Goal: Task Accomplishment & Management: Complete application form

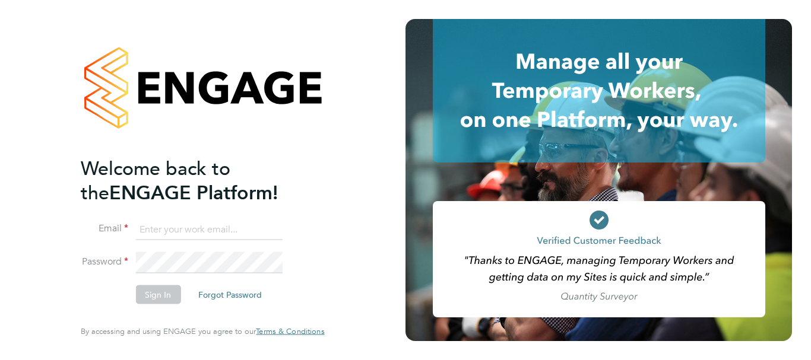
type input "[PERSON_NAME][EMAIL_ADDRESS][PERSON_NAME][DOMAIN_NAME]"
click at [157, 294] on button "Sign In" at bounding box center [157, 295] width 45 height 19
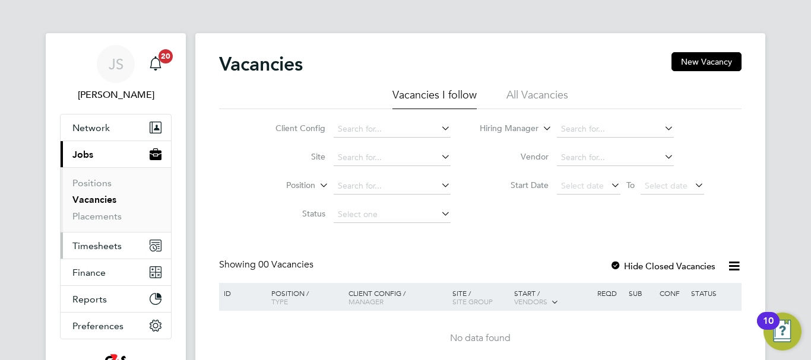
click at [106, 249] on span "Timesheets" at bounding box center [96, 245] width 49 height 11
click at [117, 243] on span "Timesheets" at bounding box center [96, 245] width 49 height 11
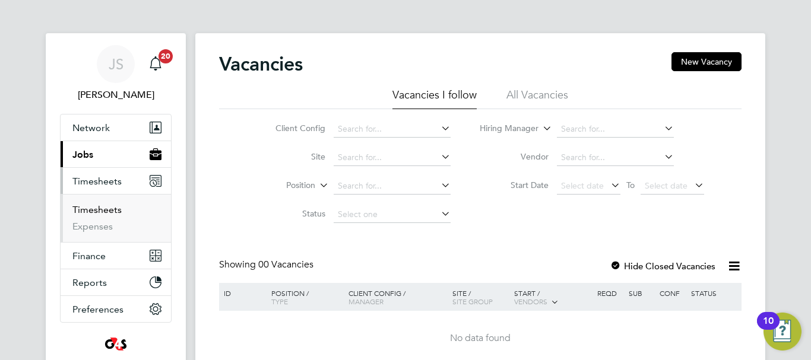
click at [96, 211] on link "Timesheets" at bounding box center [96, 209] width 49 height 11
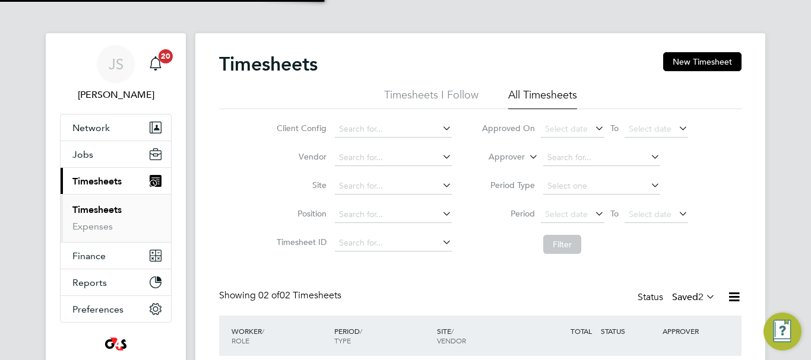
scroll to position [30, 103]
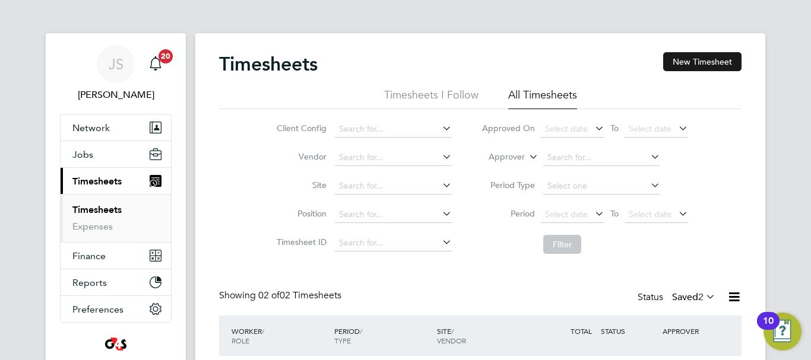
click at [684, 65] on button "New Timesheet" at bounding box center [702, 61] width 78 height 19
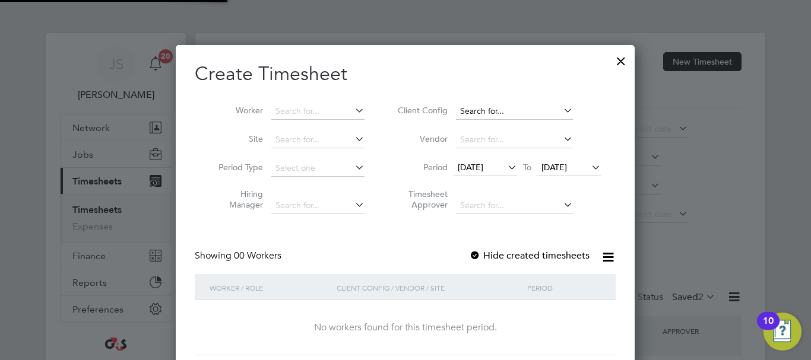
scroll to position [335, 459]
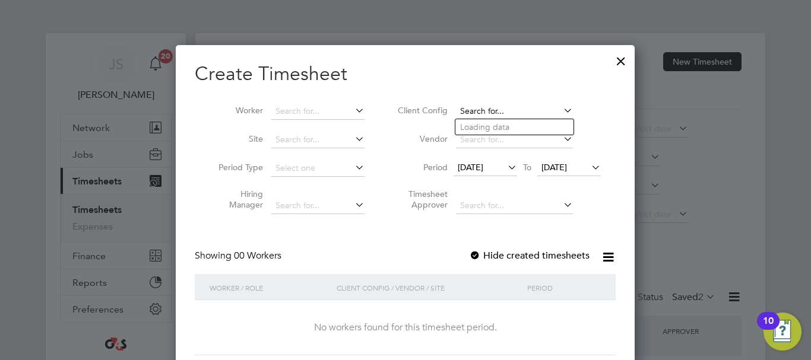
click at [478, 113] on input at bounding box center [514, 111] width 117 height 17
type input "khata"
click at [561, 108] on icon at bounding box center [561, 110] width 0 height 17
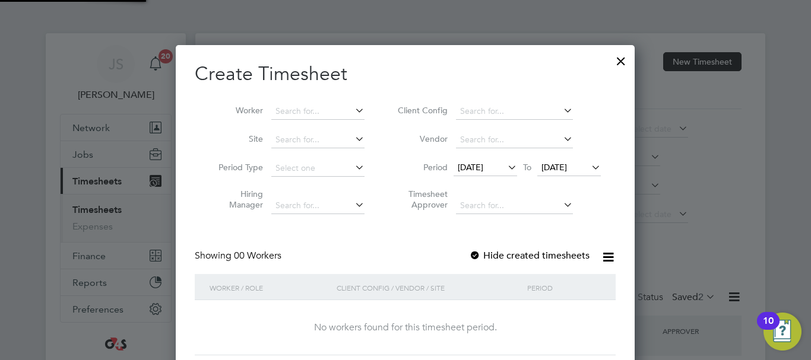
scroll to position [6, 6]
click at [310, 105] on li "Worker" at bounding box center [287, 111] width 185 height 28
click at [319, 106] on input at bounding box center [317, 111] width 93 height 17
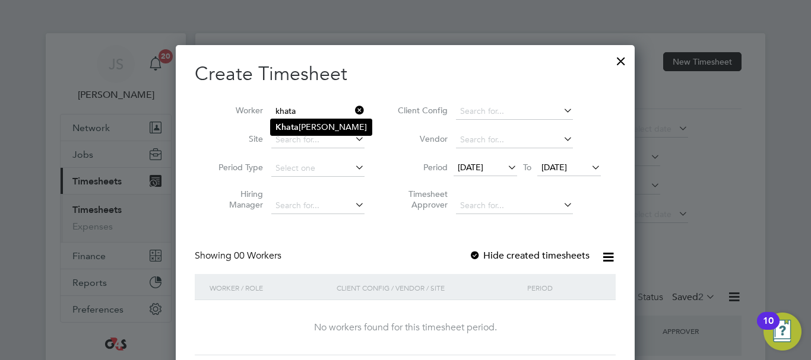
click at [321, 123] on li "Khata b Ahmed" at bounding box center [321, 127] width 101 height 16
type input "Khatab Ahmed"
click at [481, 257] on div at bounding box center [475, 257] width 12 height 12
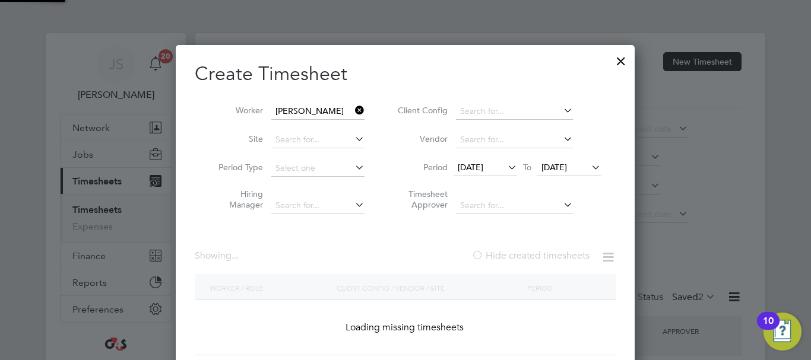
scroll to position [335, 459]
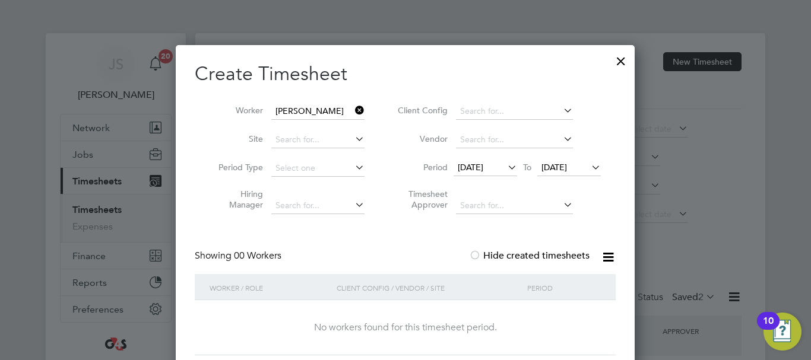
click at [481, 257] on div at bounding box center [475, 257] width 12 height 12
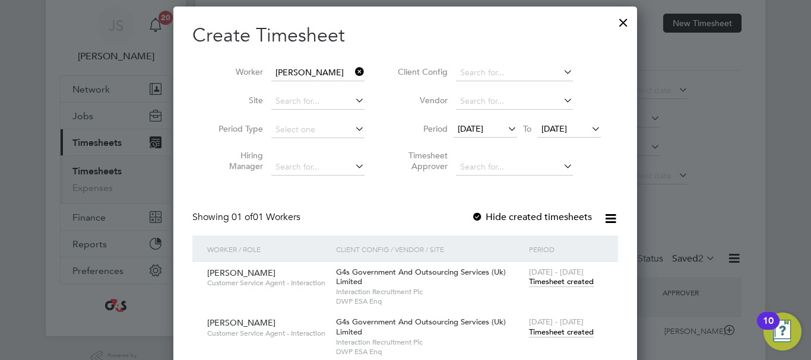
scroll to position [119, 0]
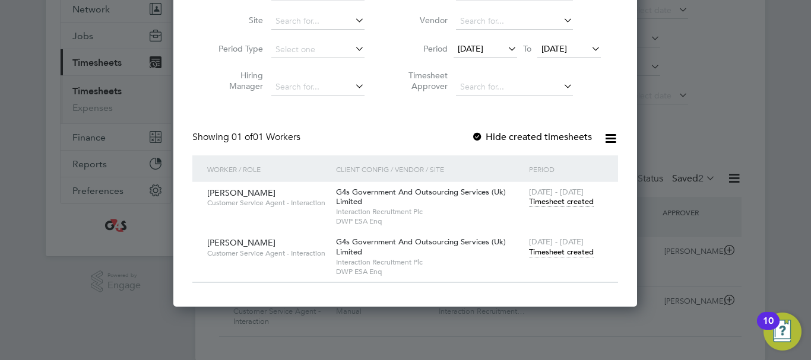
click at [556, 253] on span "Timesheet created" at bounding box center [561, 252] width 65 height 11
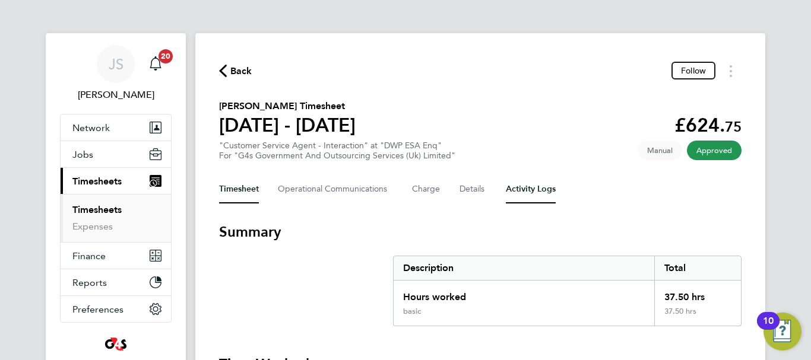
click at [529, 189] on Logs-tab "Activity Logs" at bounding box center [531, 189] width 50 height 28
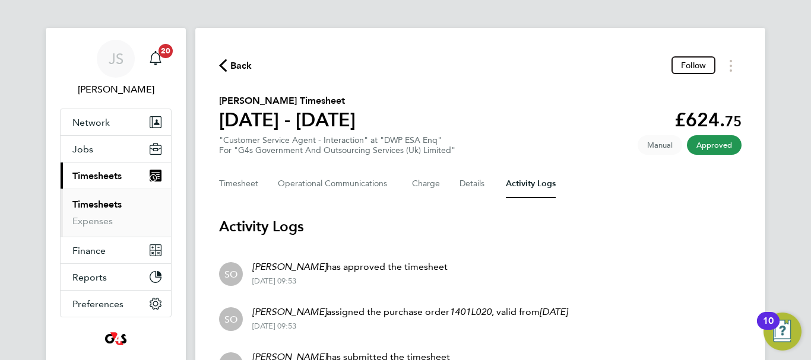
scroll to position [5, 0]
click at [473, 189] on button "Details" at bounding box center [472, 184] width 27 height 28
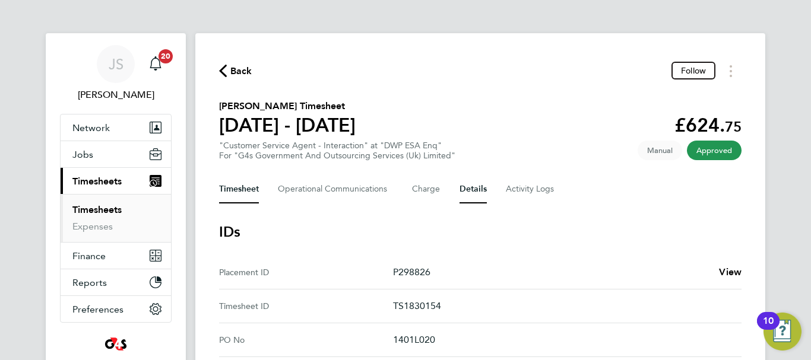
click at [232, 194] on button "Timesheet" at bounding box center [239, 189] width 40 height 28
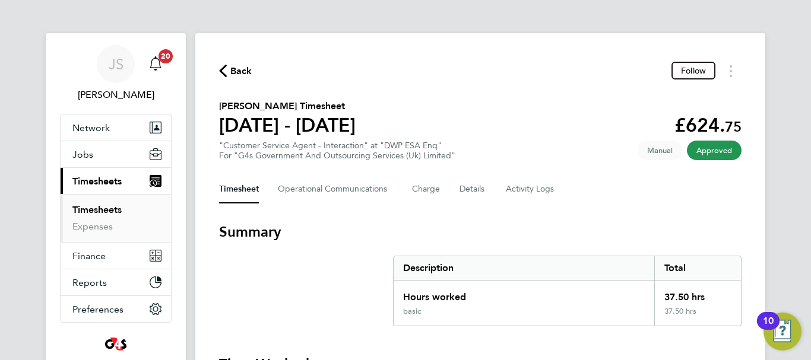
click at [232, 73] on span "Back" at bounding box center [241, 71] width 22 height 14
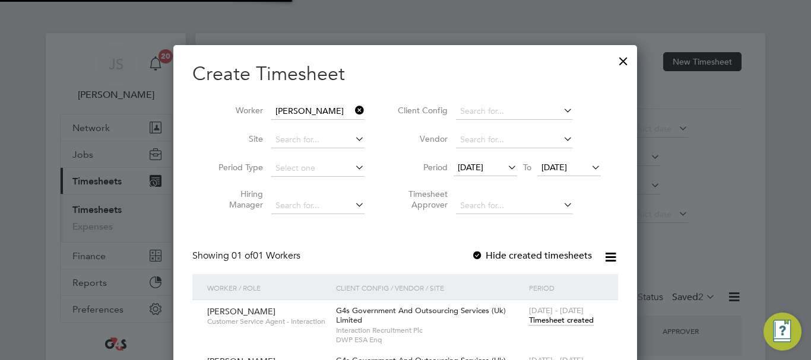
scroll to position [30, 103]
click at [468, 161] on span "18 Sep 2025" at bounding box center [486, 168] width 64 height 16
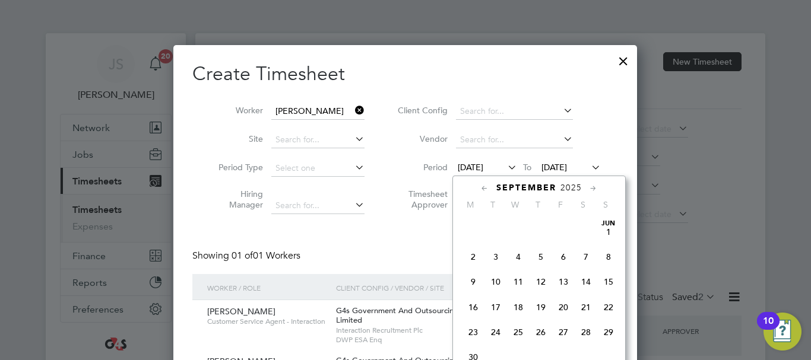
scroll to position [411, 0]
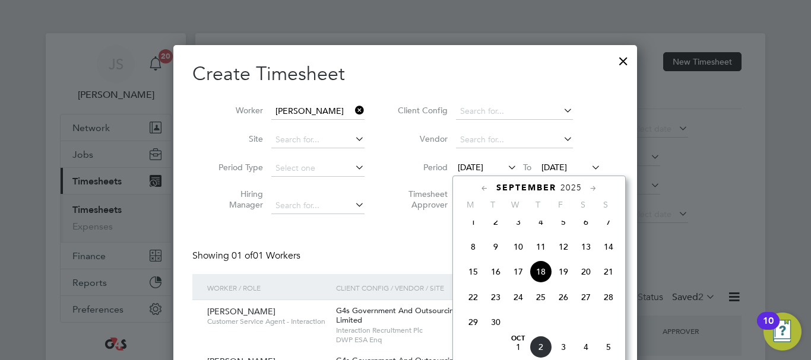
click at [473, 334] on span "29" at bounding box center [473, 322] width 23 height 23
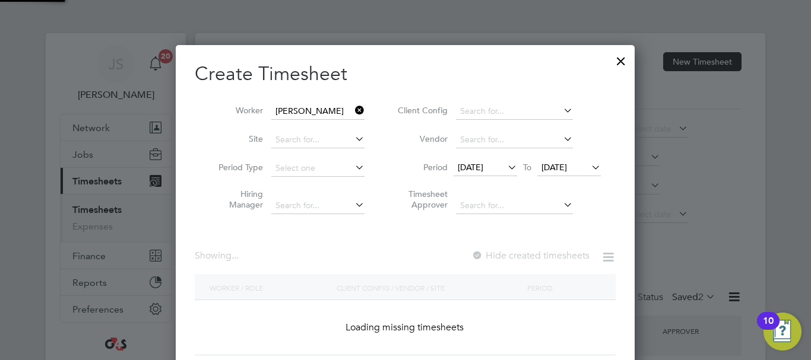
scroll to position [331, 469]
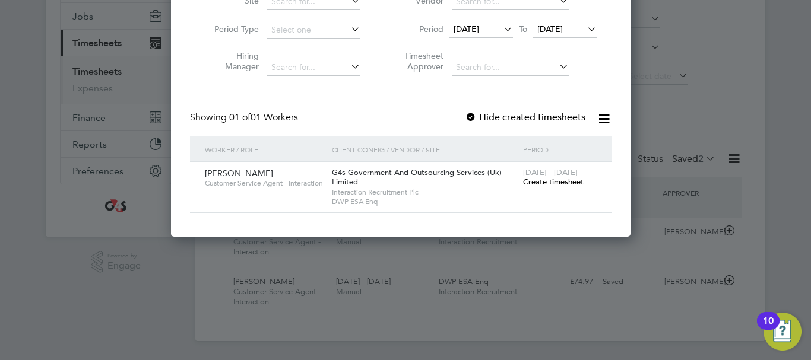
click at [572, 183] on span "Create timesheet" at bounding box center [553, 182] width 61 height 10
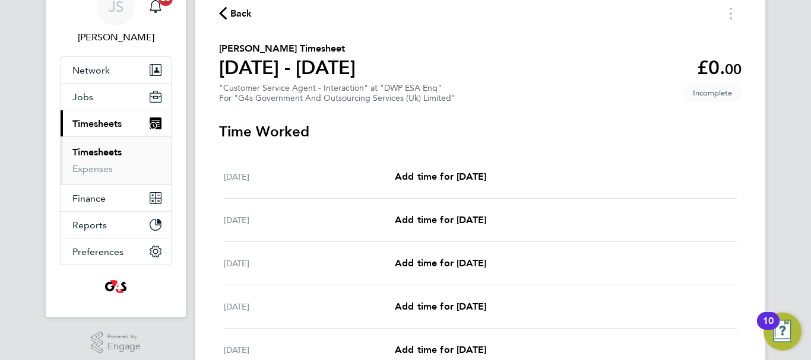
scroll to position [178, 0]
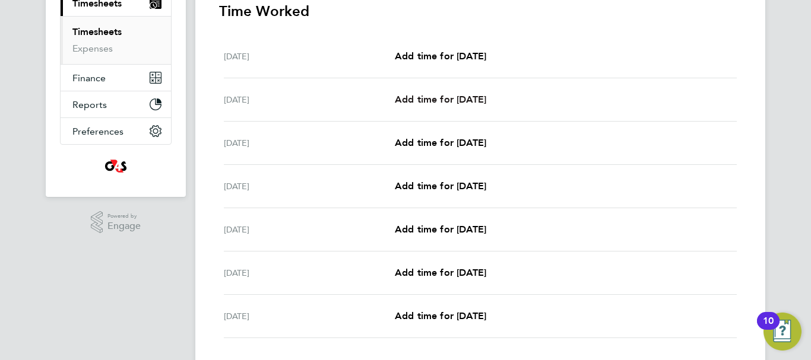
click at [458, 101] on span "Add time for Tue 30 Sep" at bounding box center [440, 99] width 91 height 11
select select "30"
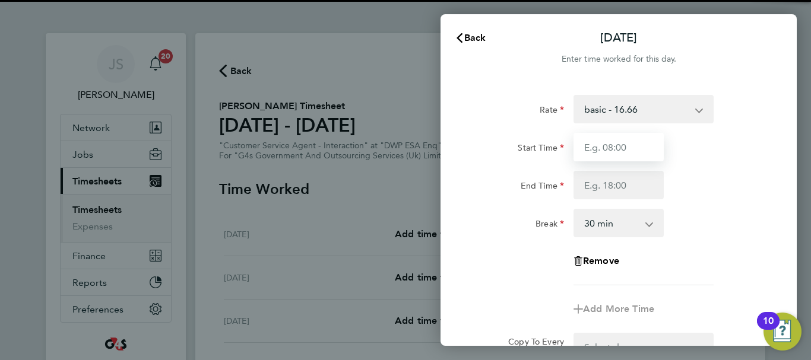
click at [609, 157] on input "Start Time" at bounding box center [618, 147] width 90 height 28
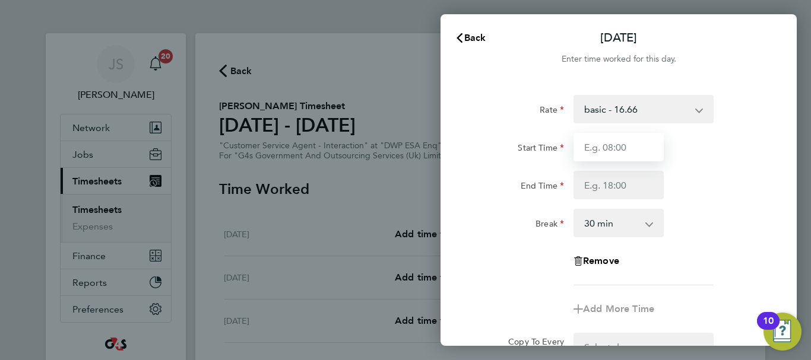
type input "07:45"
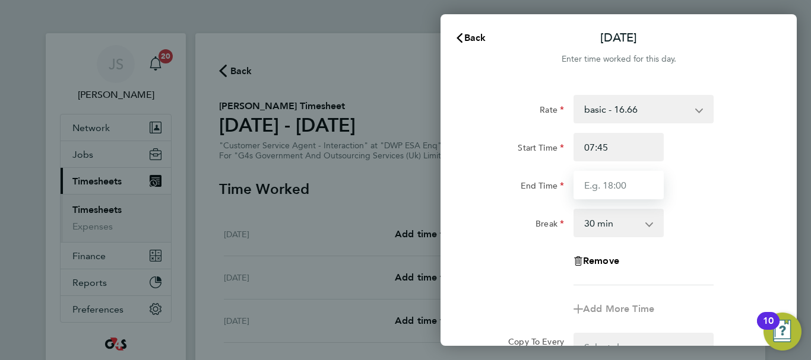
click at [611, 194] on input "End Time" at bounding box center [618, 185] width 90 height 28
type input "15:00"
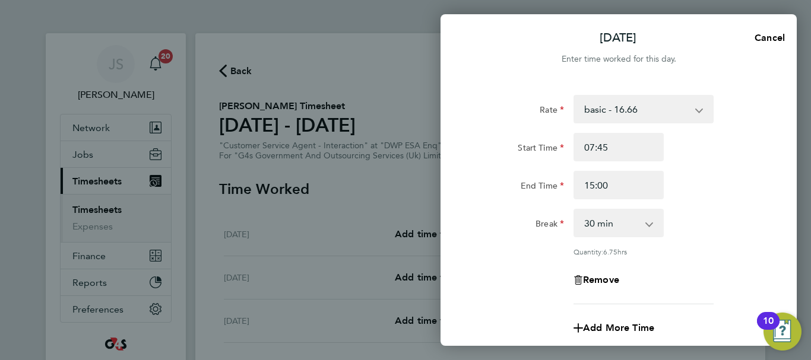
click at [709, 210] on div "Break 0 min 15 min 30 min 45 min 60 min 75 min 90 min" at bounding box center [618, 223] width 299 height 28
click at [693, 107] on select "basic - 16.66 x2 - 32.79 Bank Holiday System Issue Paid - 16.66 System Issue No…" at bounding box center [636, 109] width 123 height 26
select select "30"
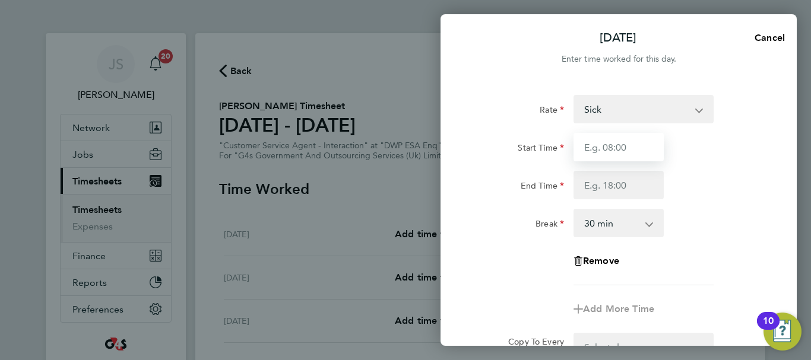
click at [623, 150] on input "Start Time" at bounding box center [618, 147] width 90 height 28
type input "07:45"
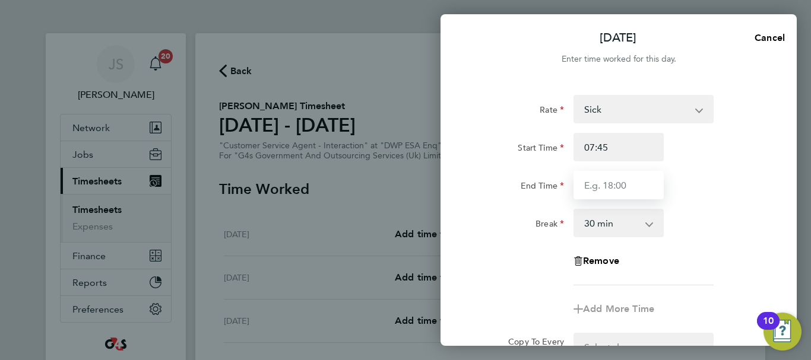
click at [635, 188] on input "End Time" at bounding box center [618, 185] width 90 height 28
click at [724, 189] on div "End Time" at bounding box center [618, 185] width 299 height 28
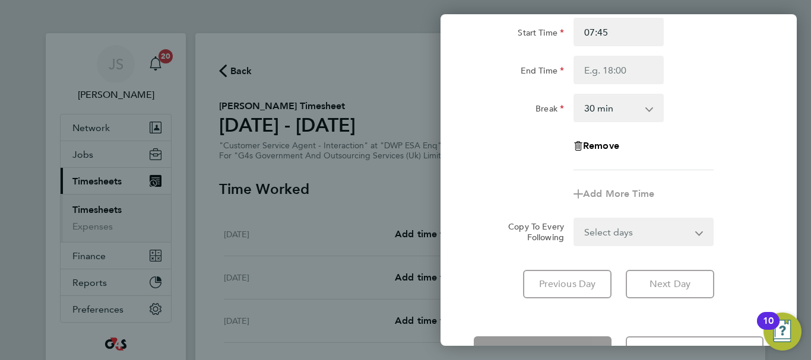
scroll to position [119, 0]
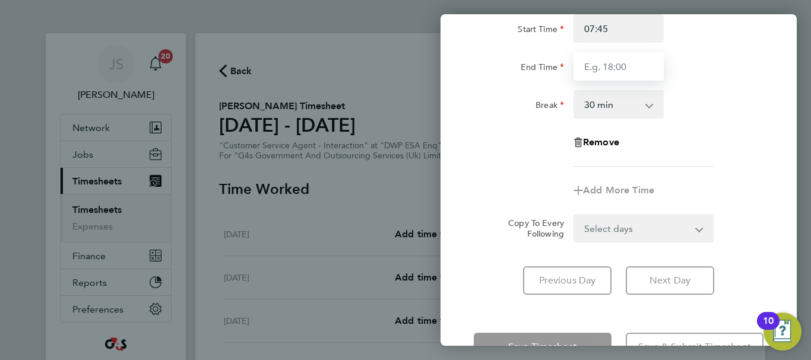
click at [652, 65] on input "End Time" at bounding box center [618, 66] width 90 height 28
click at [756, 186] on app-timesheet-line-form-group "Rate Sick x2 - 32.79 Bank Holiday System Issue Paid - 16.66 System Issue Not Pa…" at bounding box center [619, 90] width 290 height 229
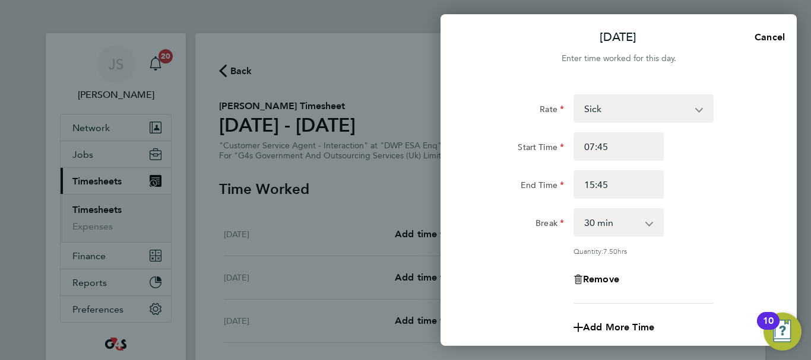
scroll to position [0, 0]
click at [630, 189] on input "15:45" at bounding box center [618, 185] width 90 height 28
type input "15:00"
click at [716, 190] on div "End Time 15:00" at bounding box center [618, 185] width 299 height 28
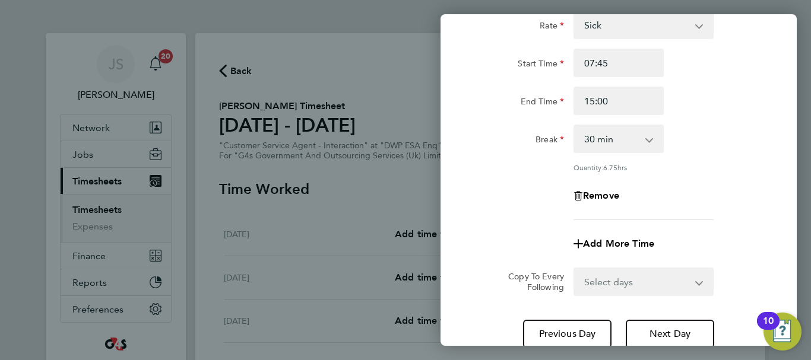
scroll to position [176, 0]
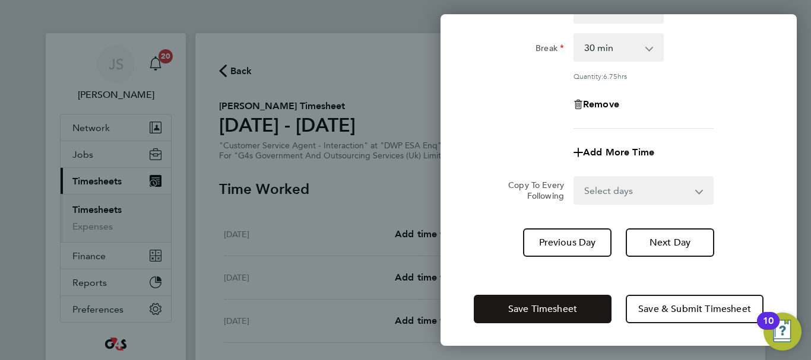
click at [546, 306] on span "Save Timesheet" at bounding box center [542, 309] width 69 height 12
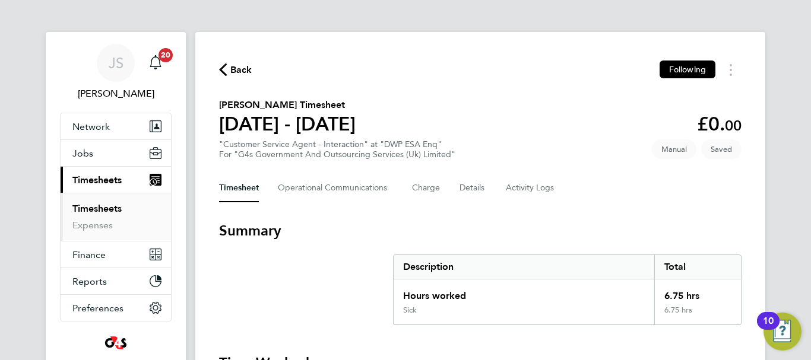
click at [233, 67] on span "Back" at bounding box center [241, 70] width 22 height 14
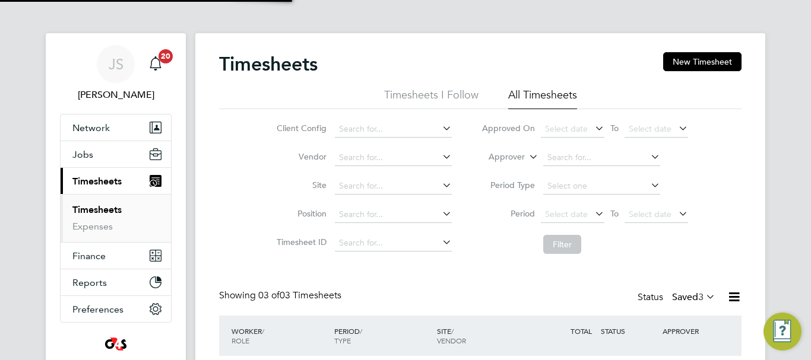
scroll to position [6, 6]
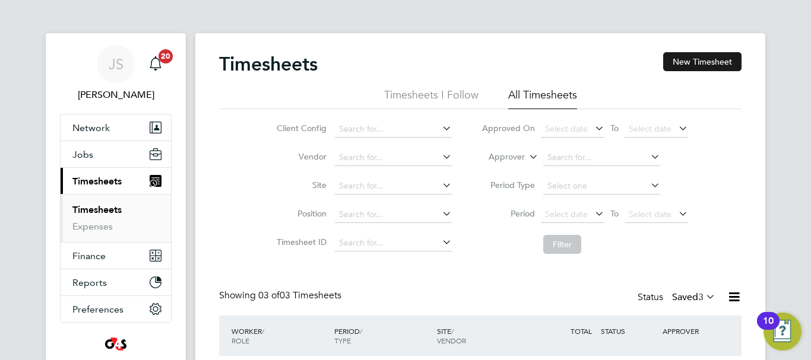
click at [690, 59] on button "New Timesheet" at bounding box center [702, 61] width 78 height 19
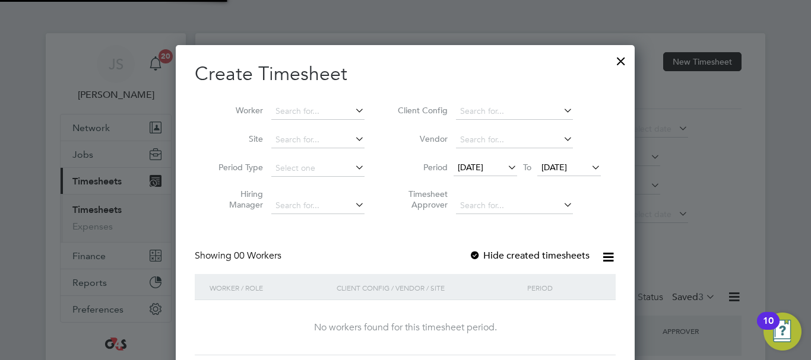
scroll to position [335, 459]
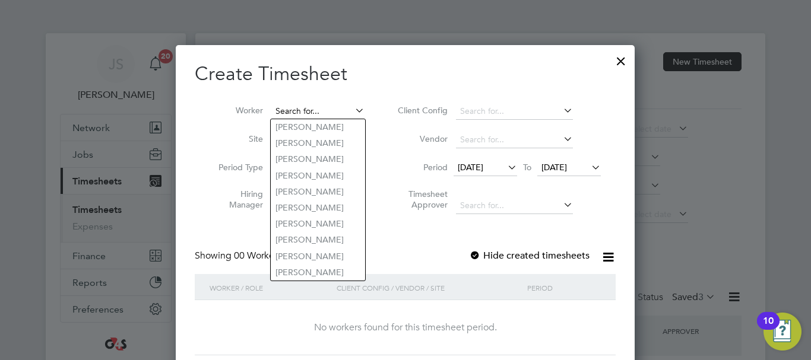
click at [304, 104] on input at bounding box center [317, 111] width 93 height 17
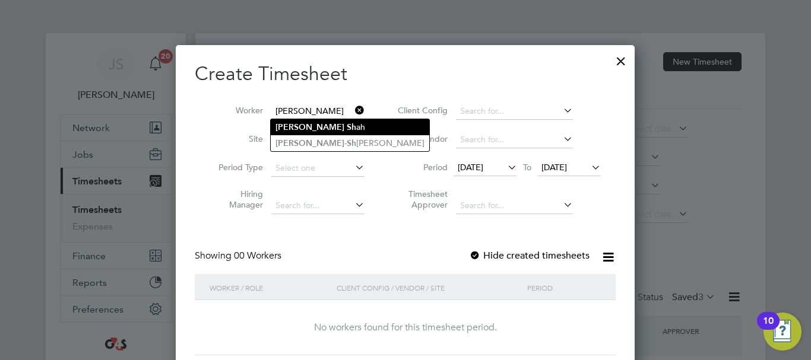
click at [318, 130] on li "Syed Sh ah" at bounding box center [350, 127] width 158 height 16
type input "Syed Shah"
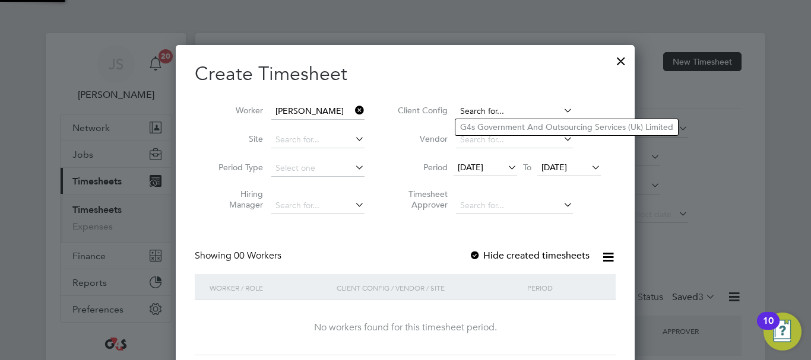
click at [550, 113] on input at bounding box center [514, 111] width 117 height 17
click at [478, 255] on div at bounding box center [475, 257] width 12 height 12
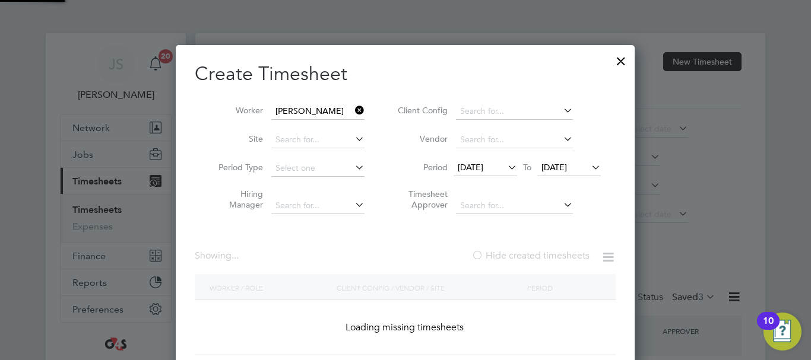
scroll to position [381, 464]
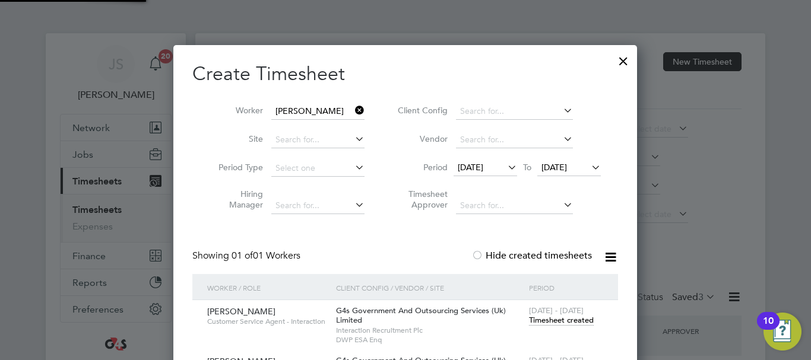
click at [478, 255] on div at bounding box center [477, 257] width 12 height 12
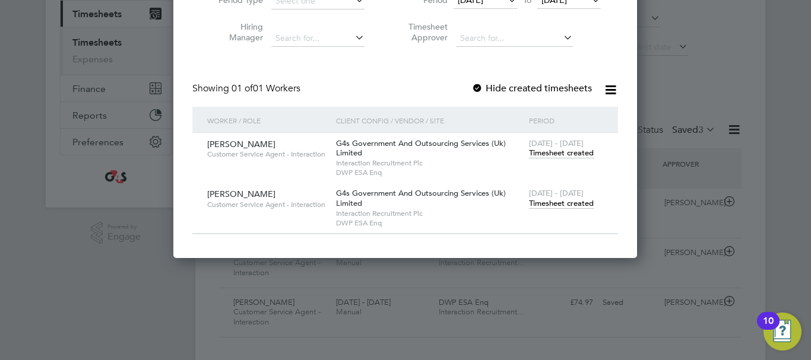
scroll to position [178, 0]
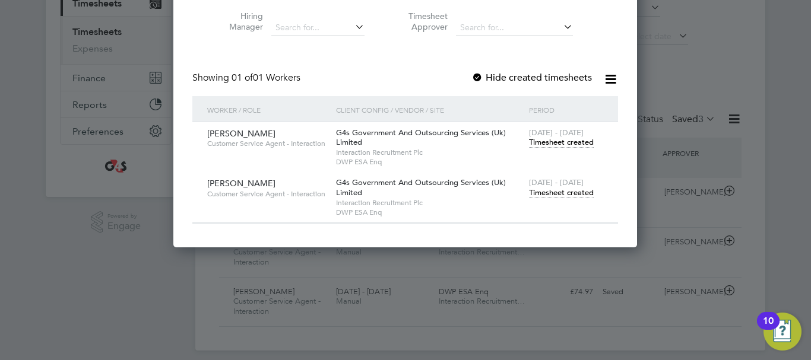
click at [548, 192] on span "Timesheet created" at bounding box center [561, 193] width 65 height 11
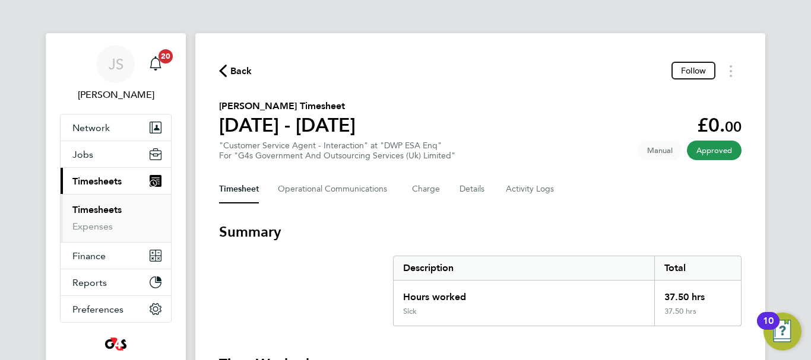
click at [234, 75] on span "Back" at bounding box center [241, 71] width 22 height 14
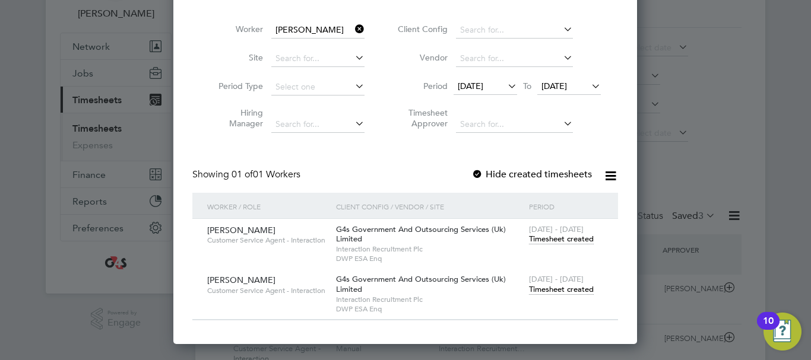
scroll to position [69, 0]
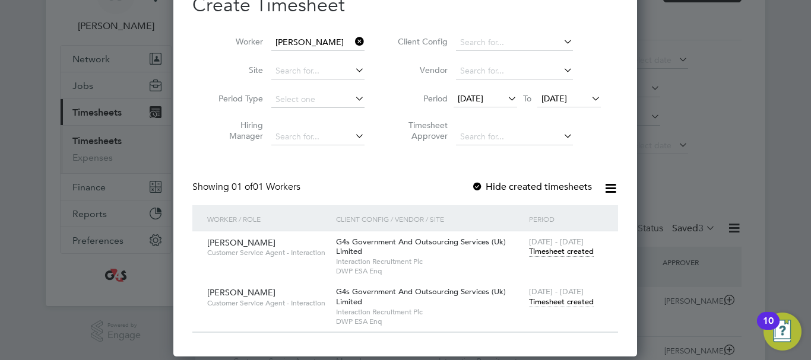
click at [477, 99] on span "18 Sep 2025" at bounding box center [471, 98] width 26 height 11
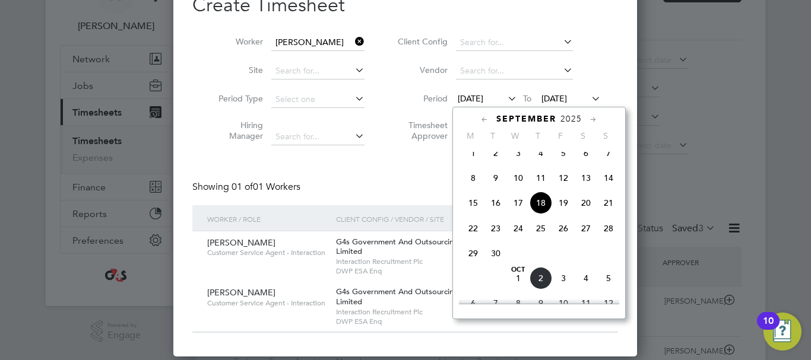
click at [475, 264] on span "29" at bounding box center [473, 253] width 23 height 23
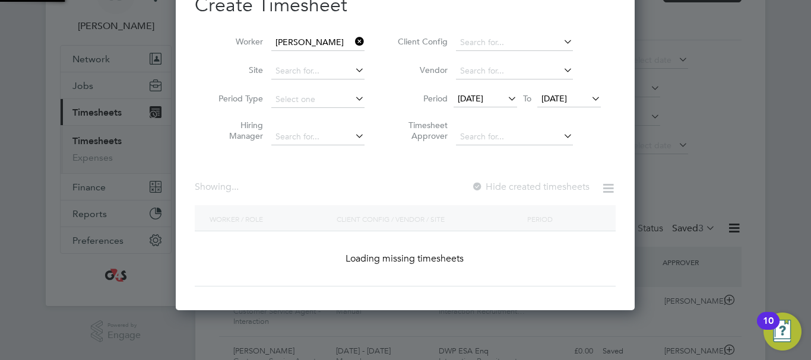
scroll to position [331, 469]
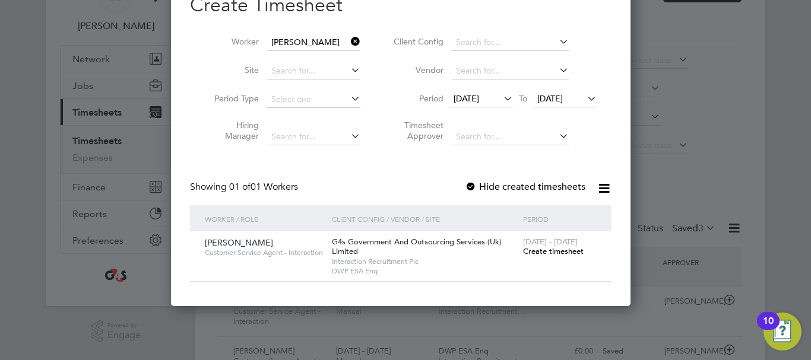
click at [557, 251] on span "Create timesheet" at bounding box center [553, 251] width 61 height 10
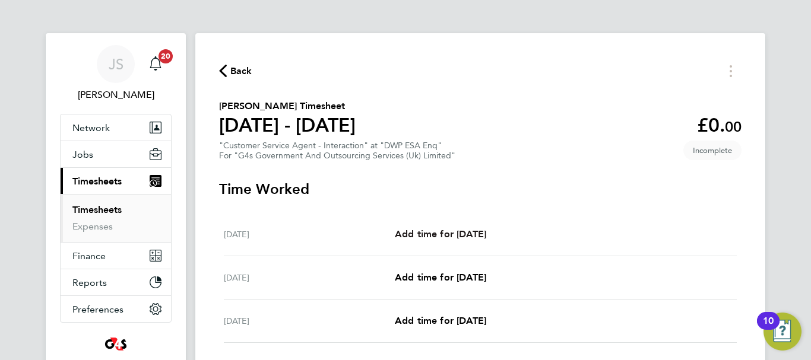
click at [460, 240] on link "Add time for Mon 29 Sep" at bounding box center [440, 234] width 91 height 14
select select "30"
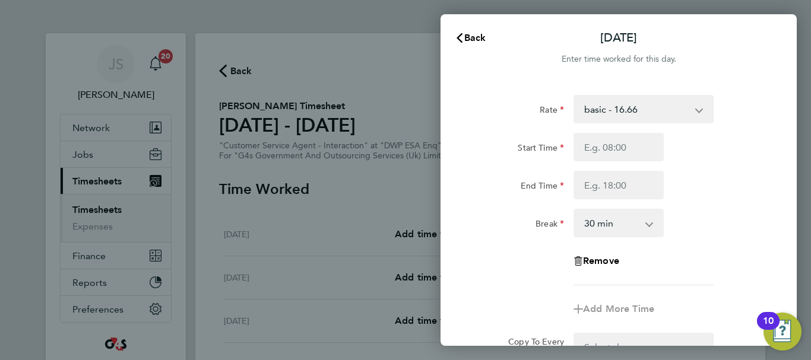
click at [698, 118] on app-icon-cross-button at bounding box center [705, 109] width 14 height 26
click at [681, 111] on select "basic - 16.66 System Issue Not Paid Bank Holiday System Issue Paid - 16.66 Sick…" at bounding box center [636, 109] width 123 height 26
select select "30"
click at [645, 153] on input "Start Time" at bounding box center [618, 147] width 90 height 28
type input "07:45"
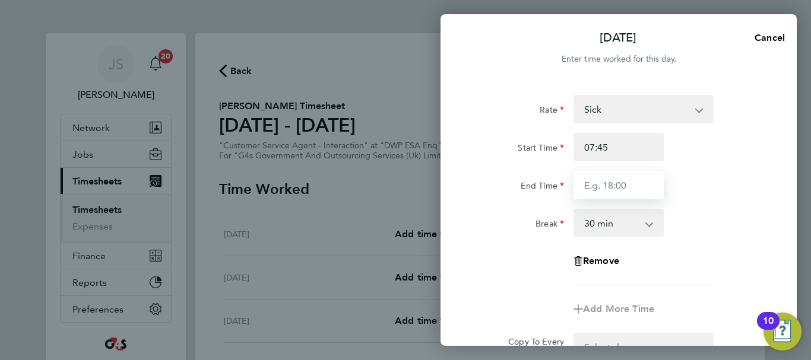
click at [613, 189] on input "End Time" at bounding box center [618, 185] width 90 height 28
type input "16:30"
click at [704, 224] on div "Break 0 min 15 min 30 min 45 min 60 min 75 min 90 min" at bounding box center [618, 223] width 299 height 28
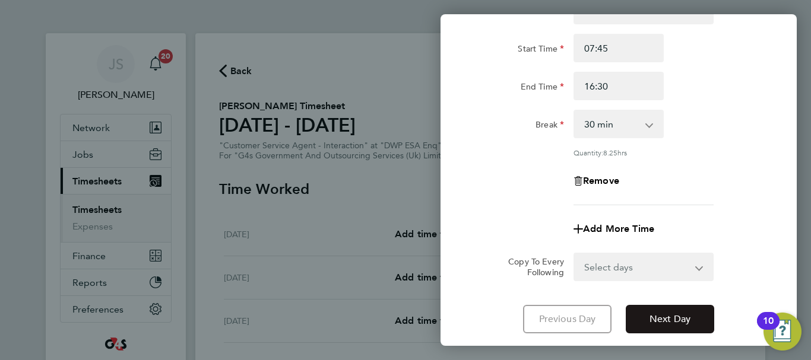
scroll to position [176, 0]
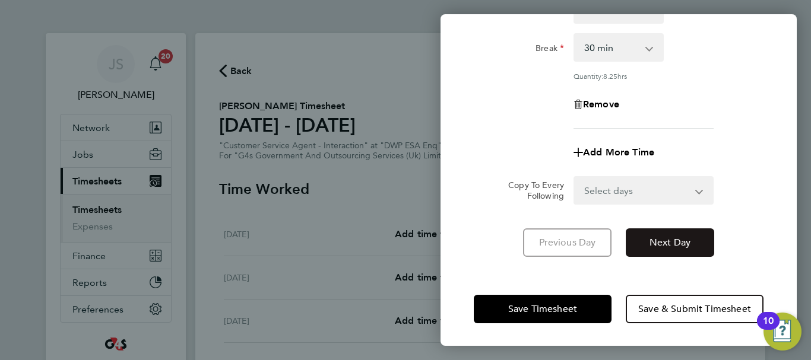
click at [667, 245] on span "Next Day" at bounding box center [669, 243] width 41 height 12
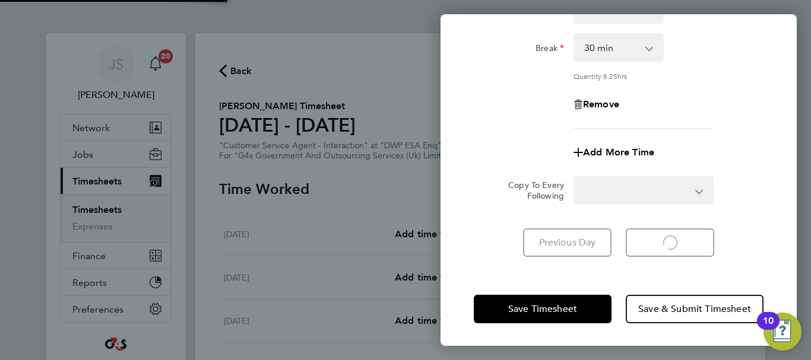
select select "30"
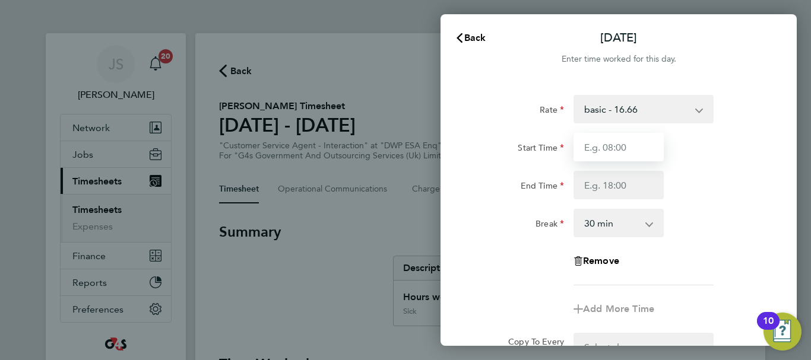
click at [626, 148] on input "Start Time" at bounding box center [618, 147] width 90 height 28
click at [677, 111] on select "basic - 16.66 System Issue Not Paid Bank Holiday System Issue Paid - 16.66 Sick…" at bounding box center [636, 109] width 123 height 26
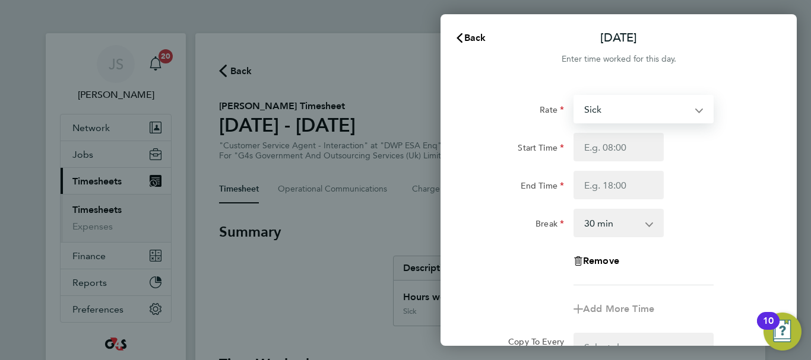
select select "30"
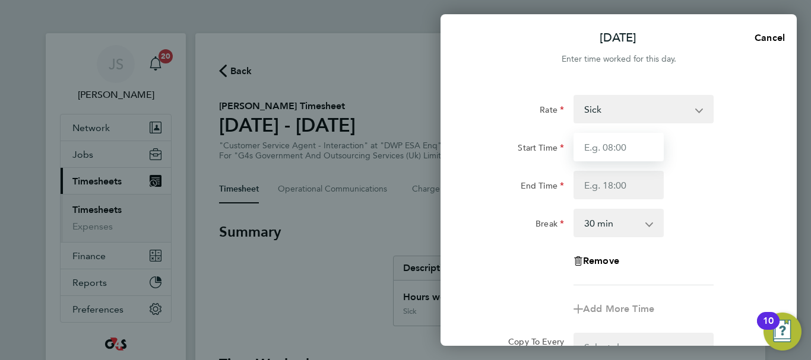
click at [604, 152] on input "Start Time" at bounding box center [618, 147] width 90 height 28
click at [636, 150] on input "Start Time" at bounding box center [618, 147] width 90 height 28
type input "08:45"
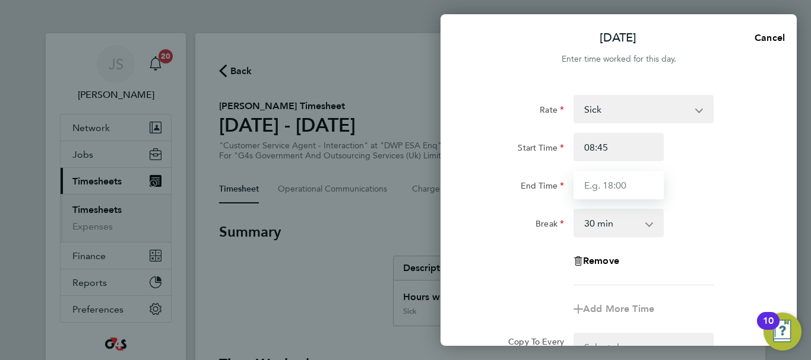
click at [598, 189] on input "End Time" at bounding box center [618, 185] width 90 height 28
type input "16:00"
drag, startPoint x: 727, startPoint y: 198, endPoint x: 711, endPoint y: 218, distance: 24.9
click at [727, 198] on div "End Time 16:00" at bounding box center [618, 185] width 299 height 28
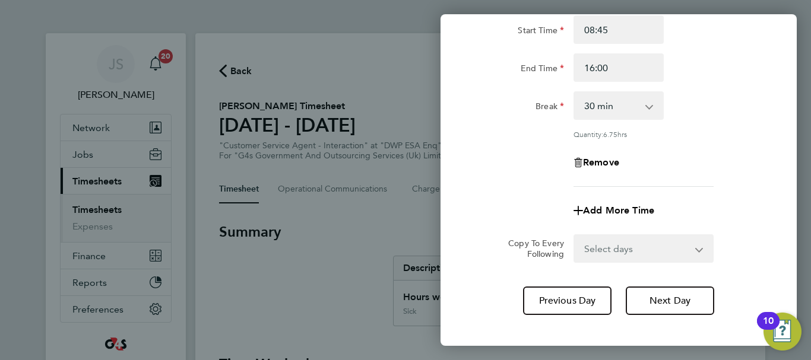
scroll to position [119, 0]
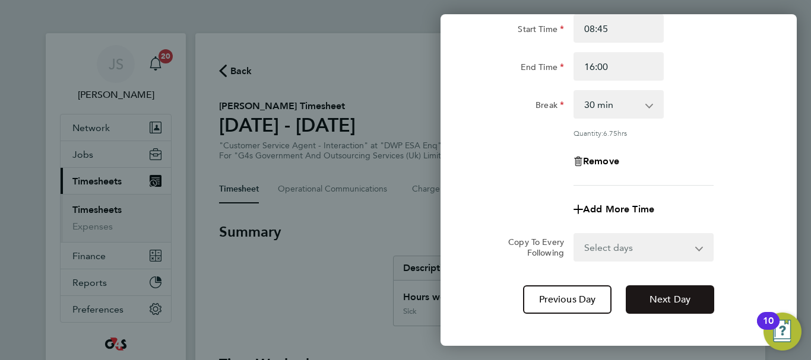
click at [687, 301] on span "Next Day" at bounding box center [669, 300] width 41 height 12
select select "30"
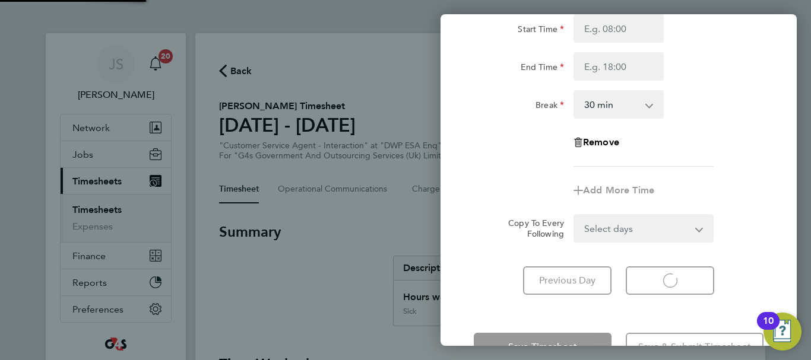
select select "30"
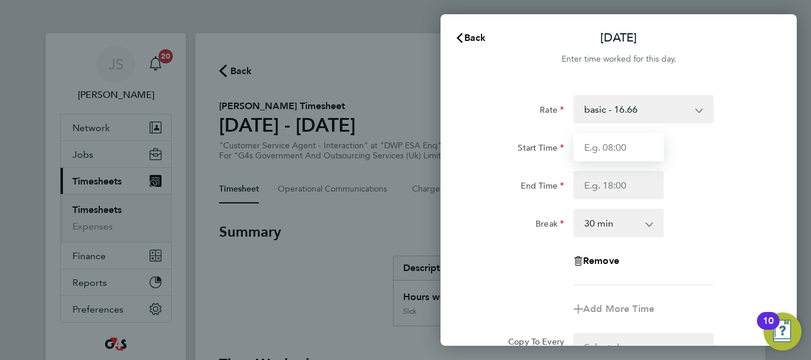
drag, startPoint x: 616, startPoint y: 152, endPoint x: 617, endPoint y: 158, distance: 6.0
click at [616, 152] on input "Start Time" at bounding box center [618, 147] width 90 height 28
type input "07:45"
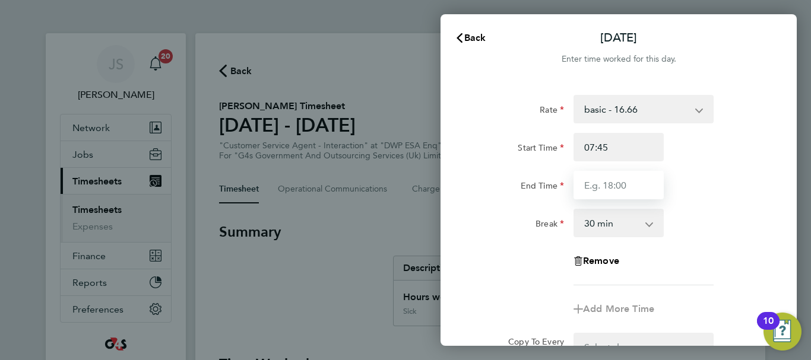
click at [605, 186] on input "End Time" at bounding box center [618, 185] width 90 height 28
type input "17:00"
click at [737, 258] on div "Rate basic - 16.66 System Issue Not Paid Bank Holiday System Issue Paid - 16.66…" at bounding box center [619, 190] width 290 height 191
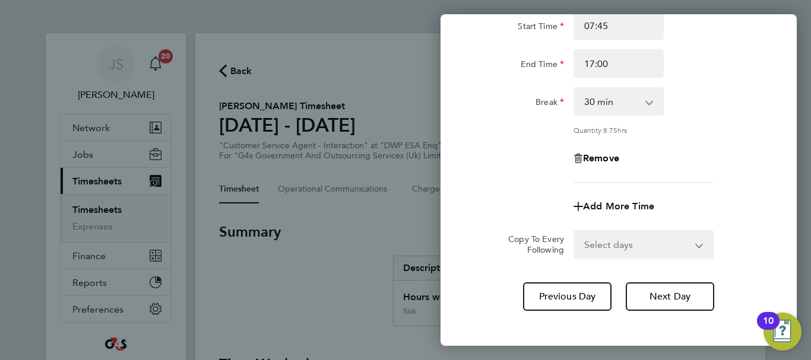
scroll to position [57, 0]
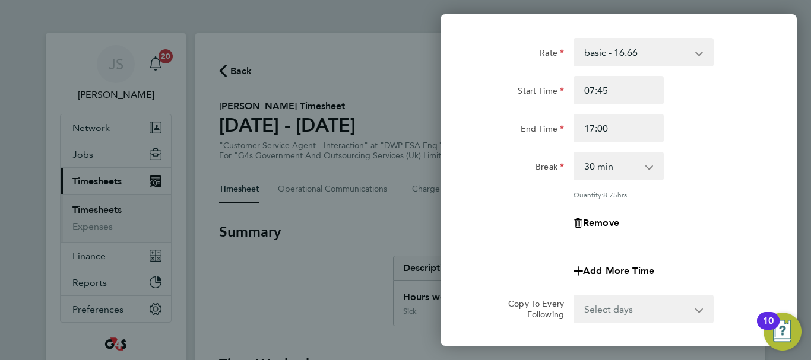
click at [678, 50] on select "basic - 16.66 System Issue Not Paid Bank Holiday System Issue Paid - 16.66 Sick…" at bounding box center [636, 52] width 123 height 26
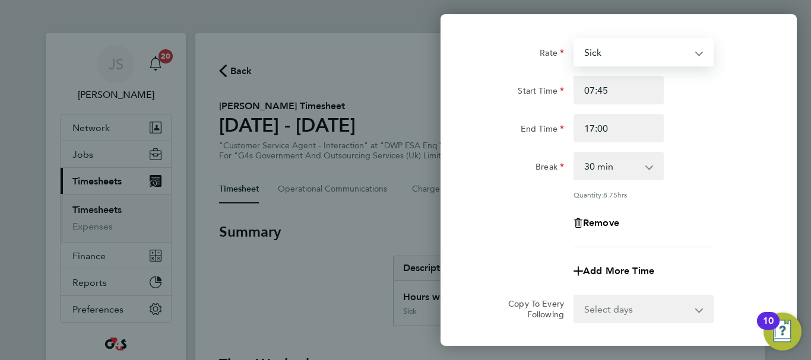
select select "30"
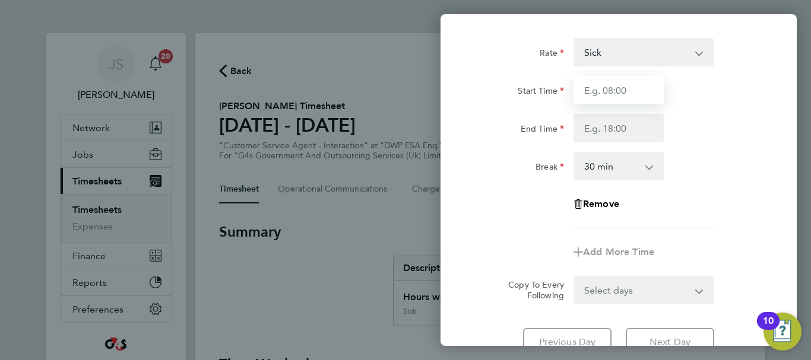
click at [637, 86] on input "Start Time" at bounding box center [618, 90] width 90 height 28
type input "07:45"
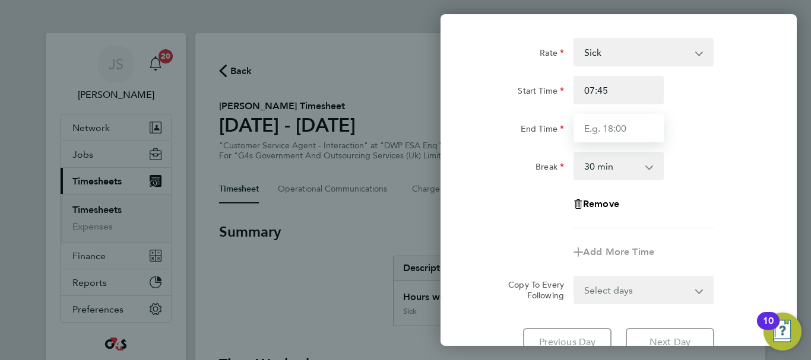
click at [632, 129] on input "End Time" at bounding box center [618, 128] width 90 height 28
type input "17:00"
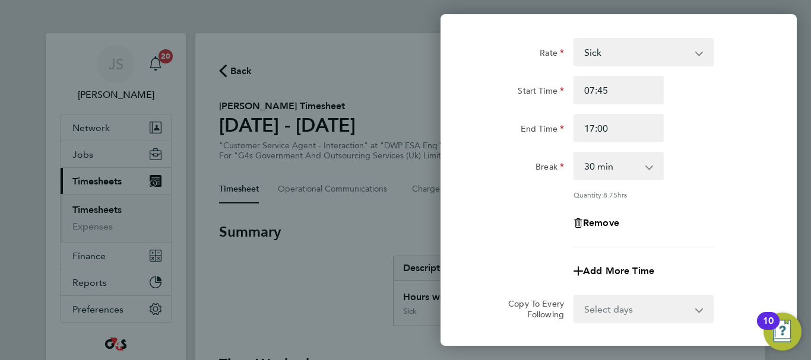
click at [724, 174] on div "Break 0 min 15 min 30 min 45 min 60 min 75 min 90 min" at bounding box center [618, 166] width 299 height 28
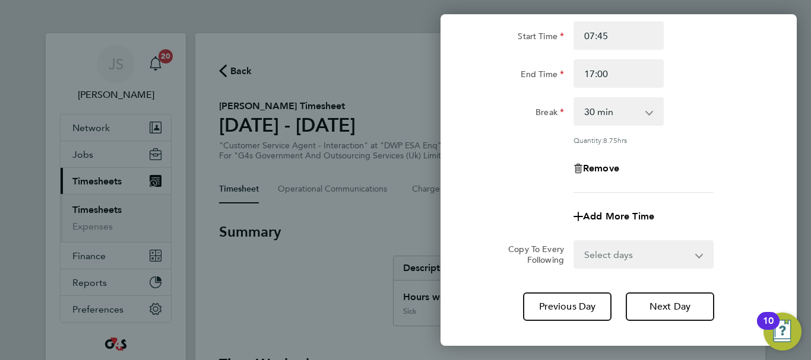
scroll to position [176, 0]
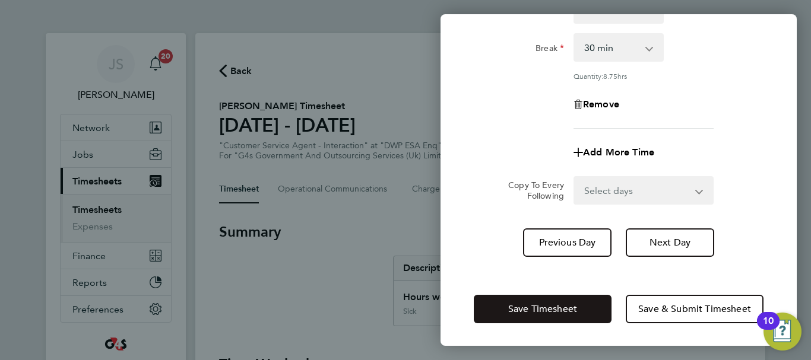
click at [551, 309] on span "Save Timesheet" at bounding box center [542, 309] width 69 height 12
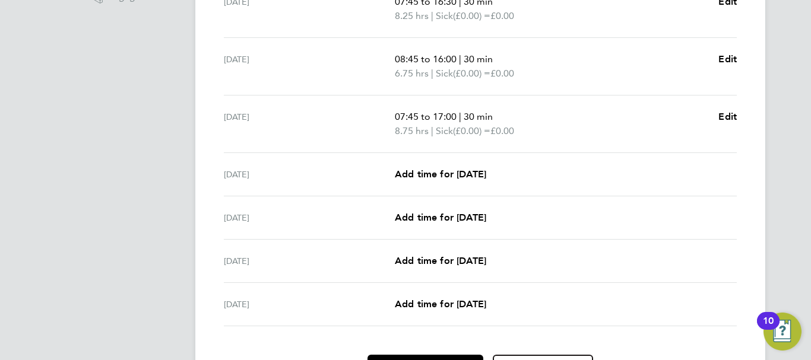
scroll to position [416, 0]
